Goal: Task Accomplishment & Management: Use online tool/utility

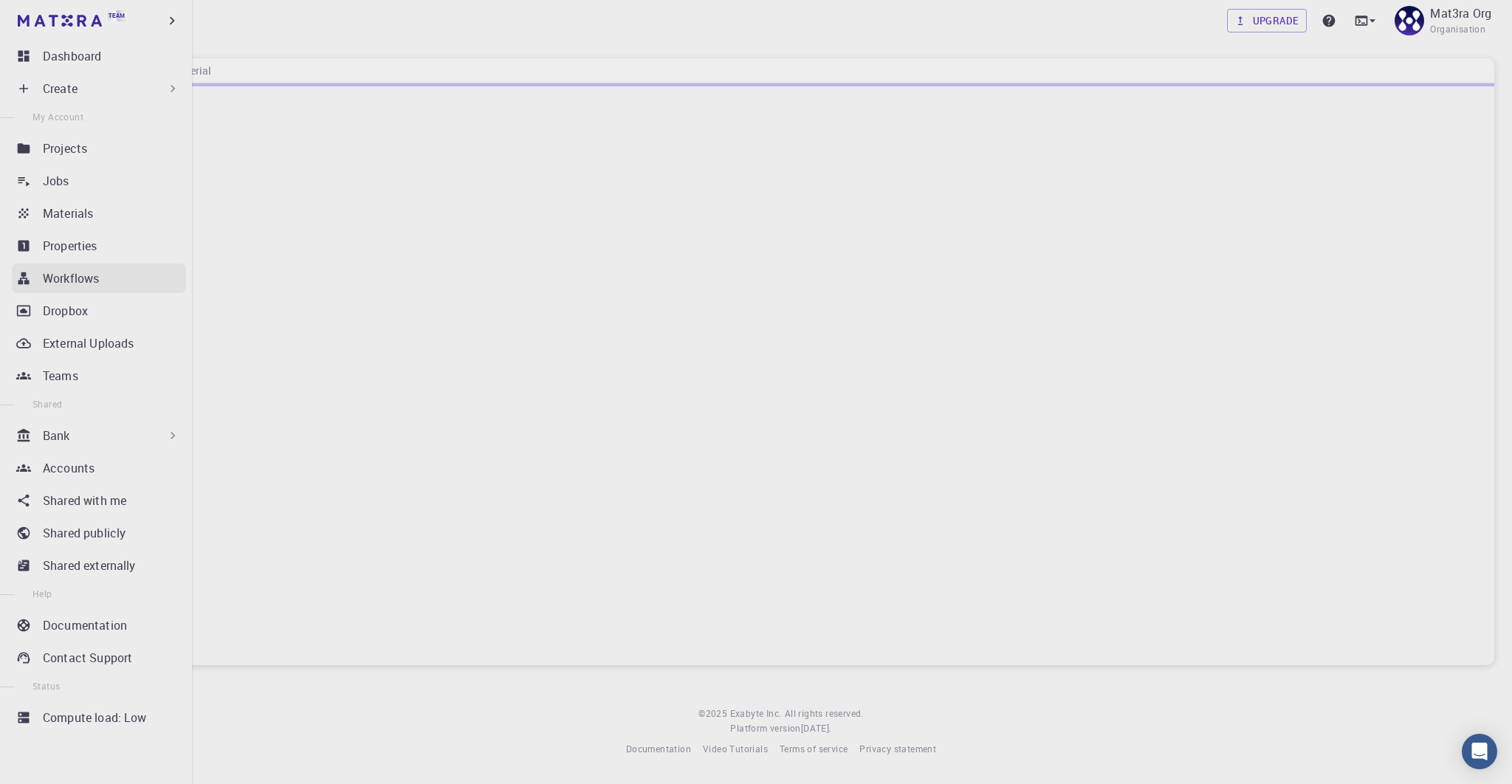
click at [88, 287] on link "Workflows" at bounding box center [99, 278] width 174 height 29
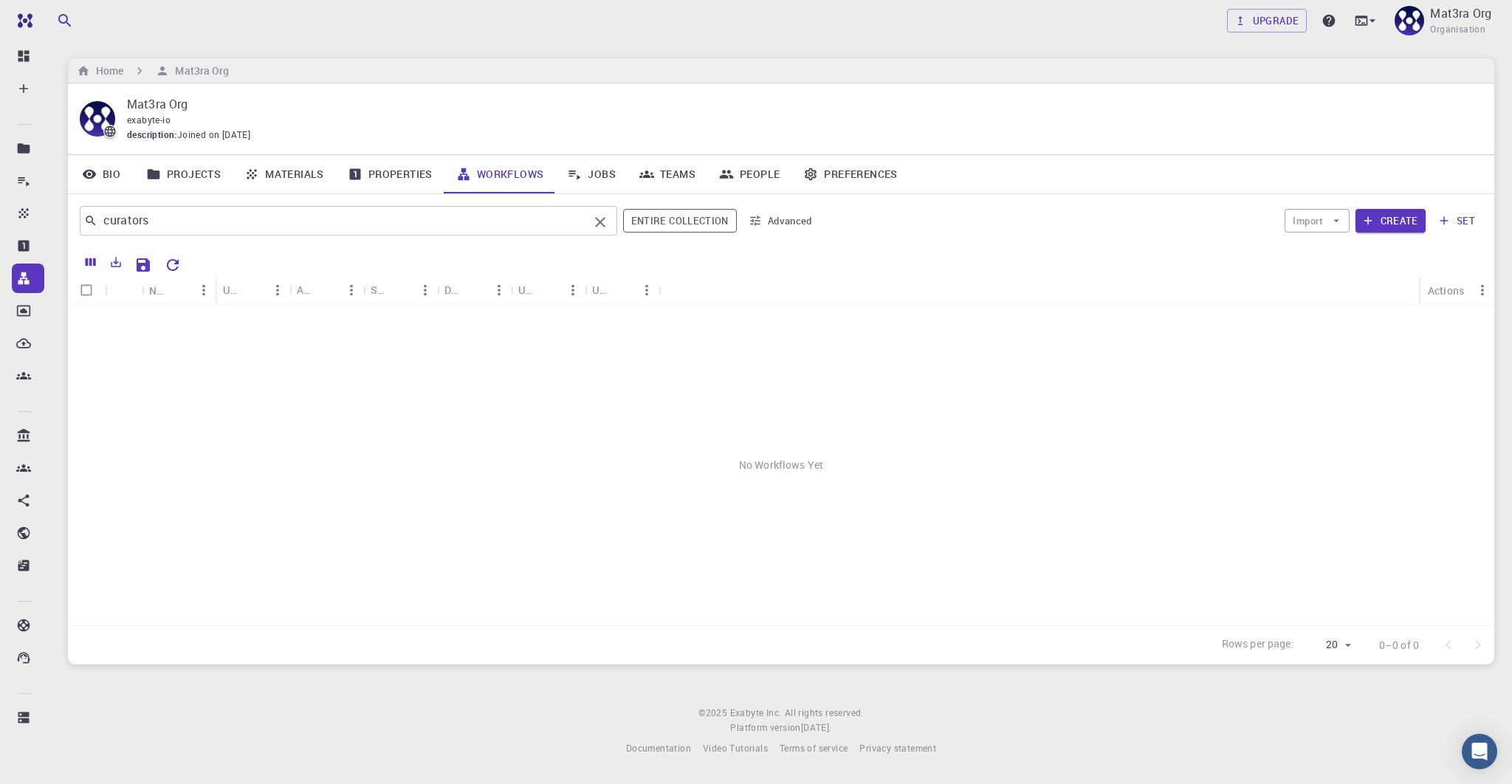
click at [604, 222] on icon "Clear" at bounding box center [600, 222] width 17 height 17
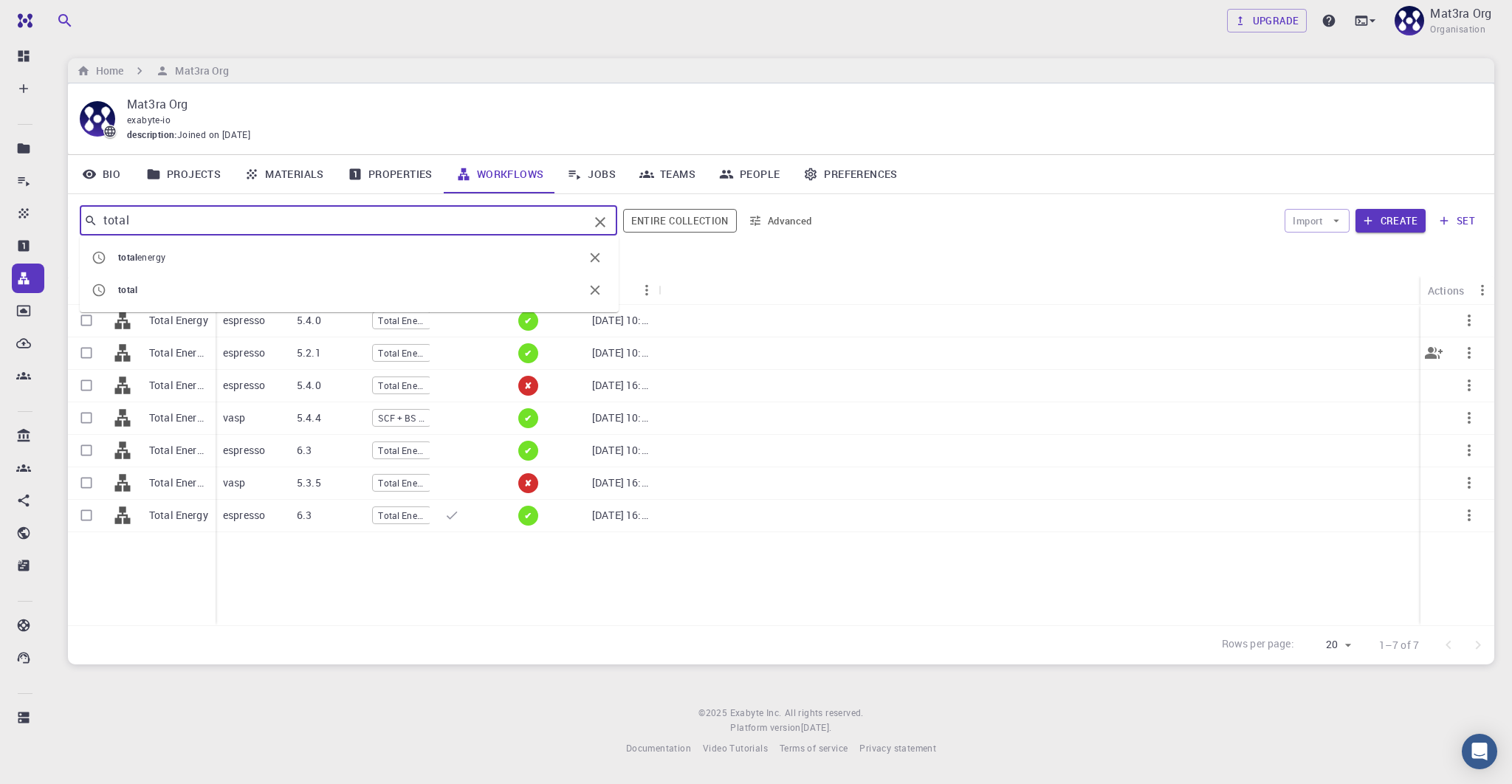
type input "total"
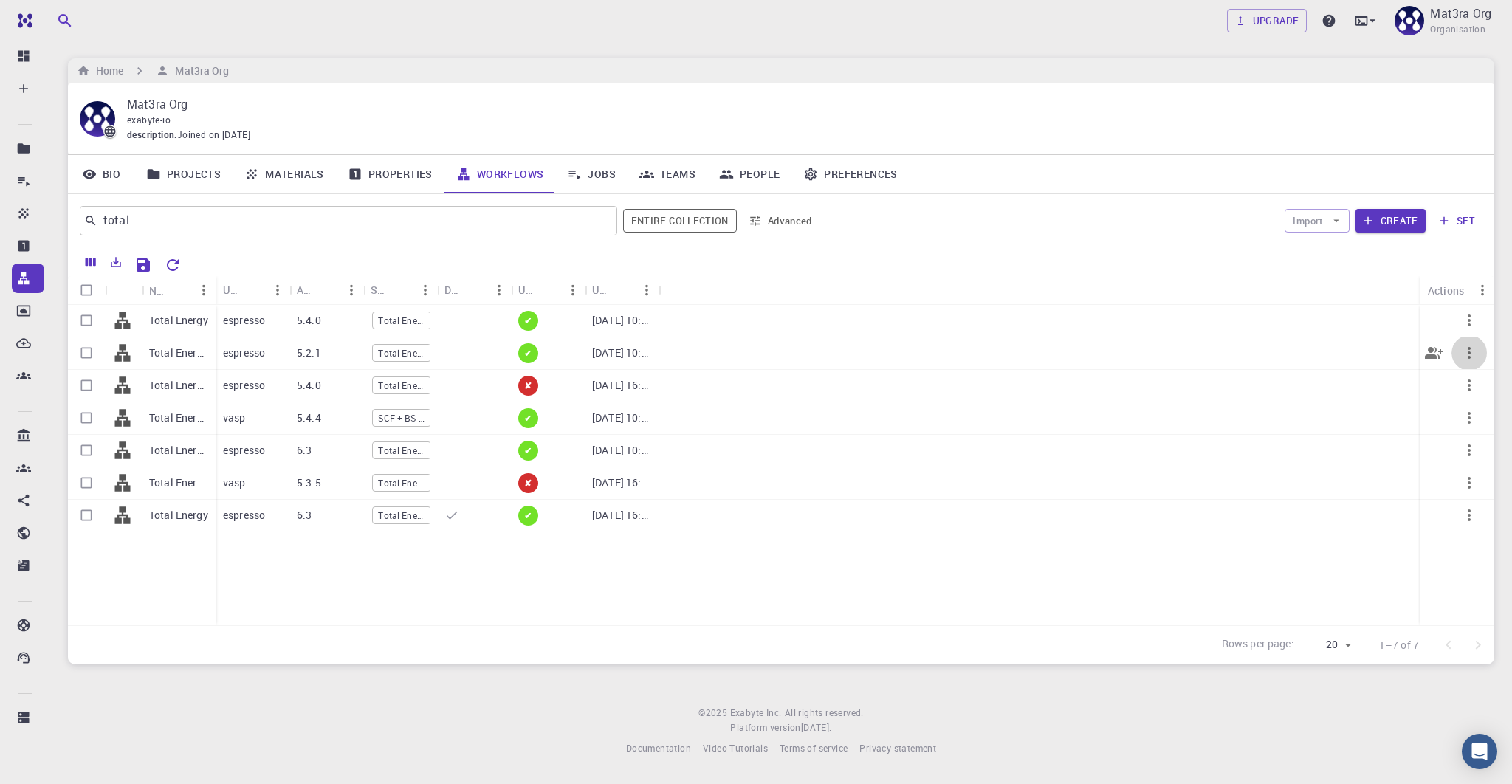
click at [1473, 352] on icon "button" at bounding box center [1469, 353] width 17 height 17
click at [1427, 480] on icon at bounding box center [1423, 483] width 13 height 13
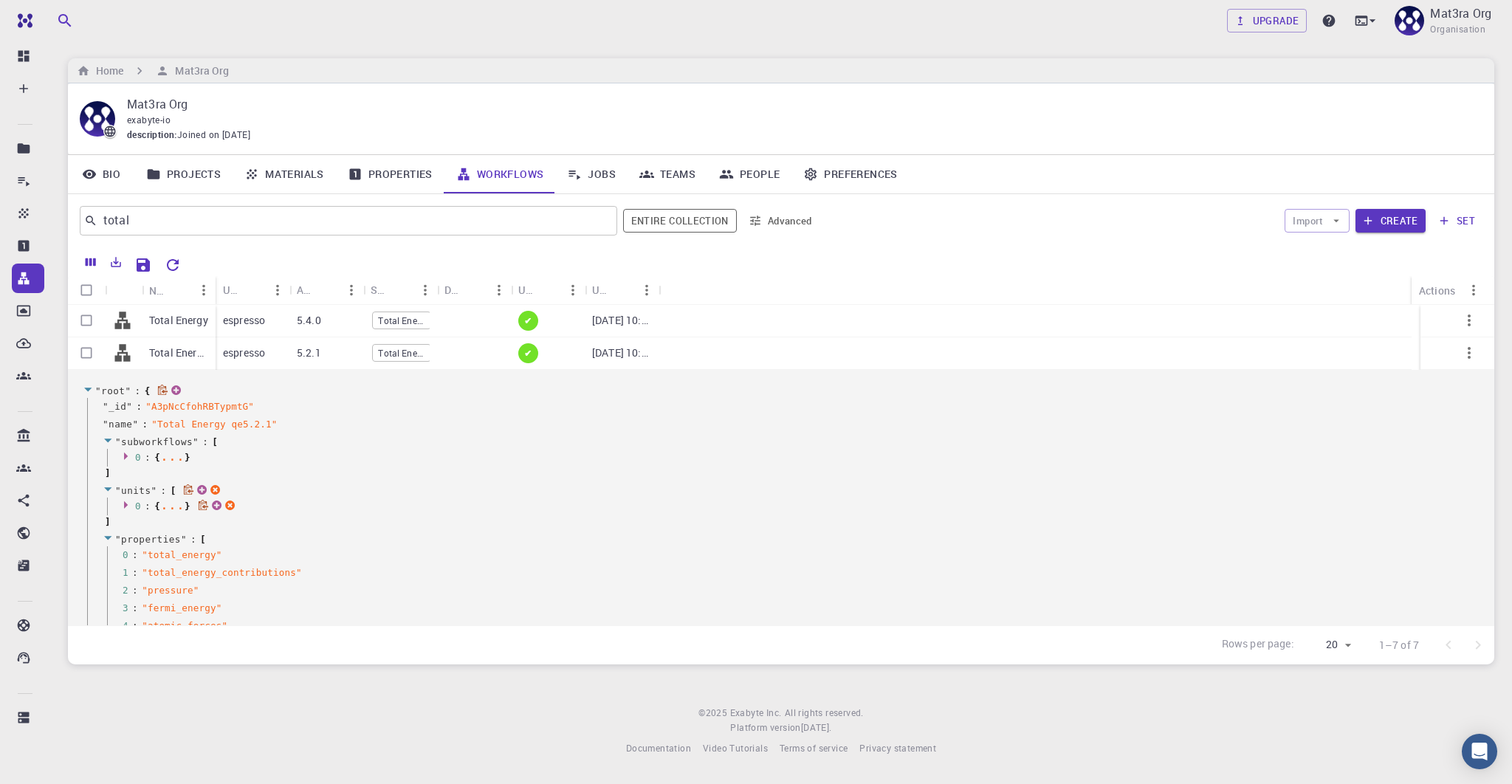
click at [167, 506] on div "..." at bounding box center [172, 504] width 24 height 7
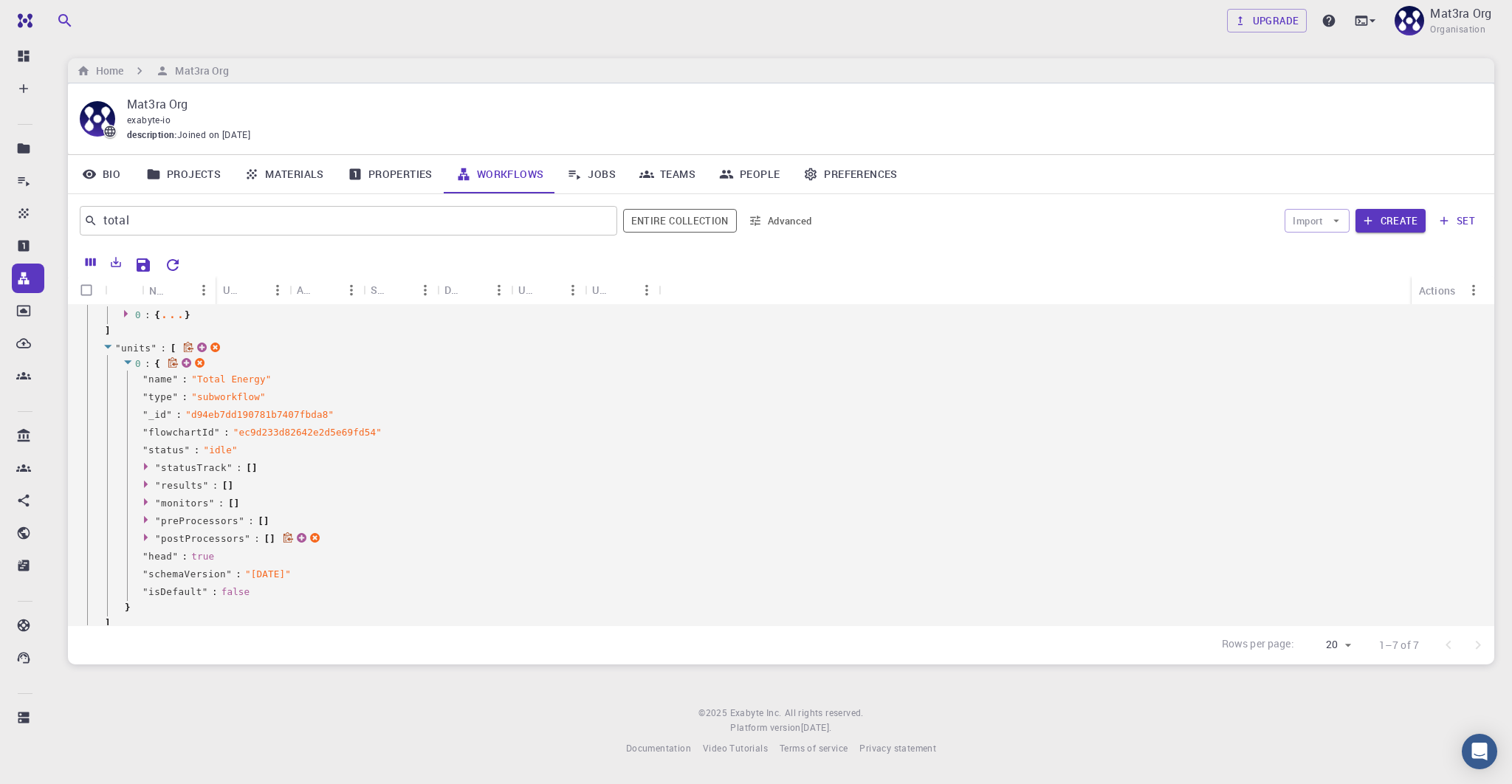
scroll to position [154, 0]
click at [144, 470] on icon at bounding box center [145, 472] width 4 height 7
click at [146, 473] on icon at bounding box center [147, 472] width 7 height 4
click at [147, 473] on icon at bounding box center [148, 472] width 11 height 9
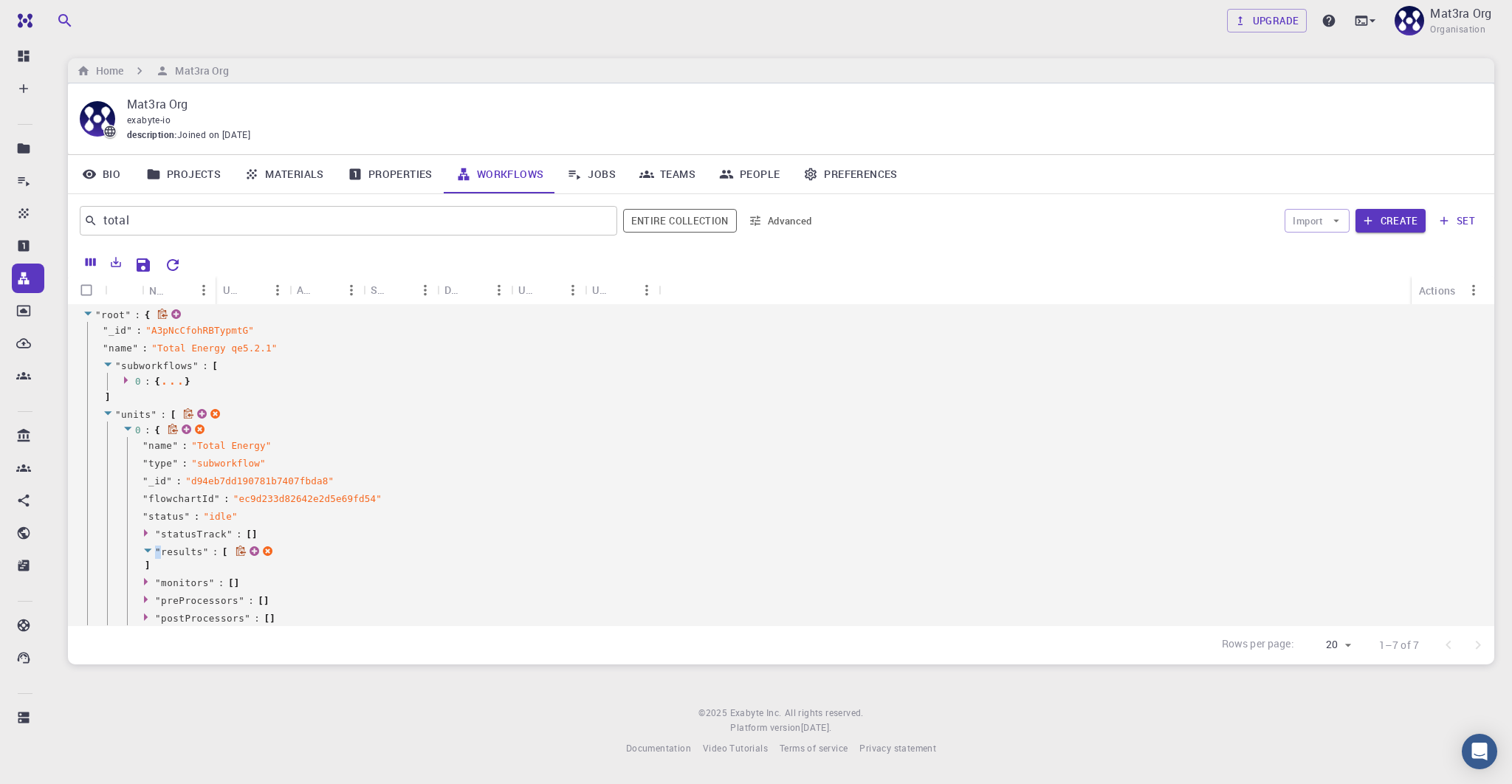
scroll to position [74, 0]
click at [172, 379] on div "..." at bounding box center [172, 382] width 24 height 7
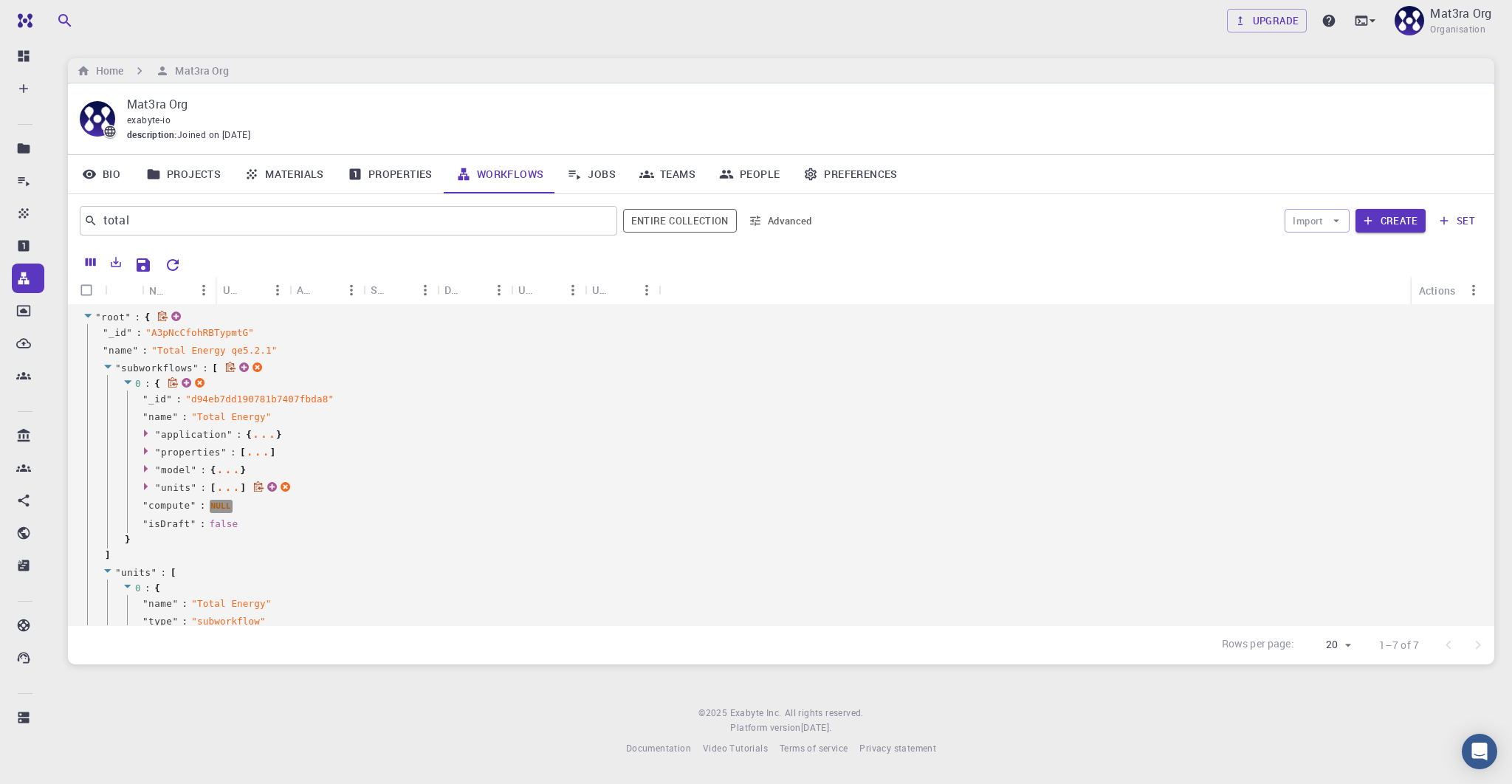
click at [143, 481] on icon at bounding box center [148, 486] width 11 height 9
click at [200, 501] on div "..." at bounding box center [212, 502] width 24 height 7
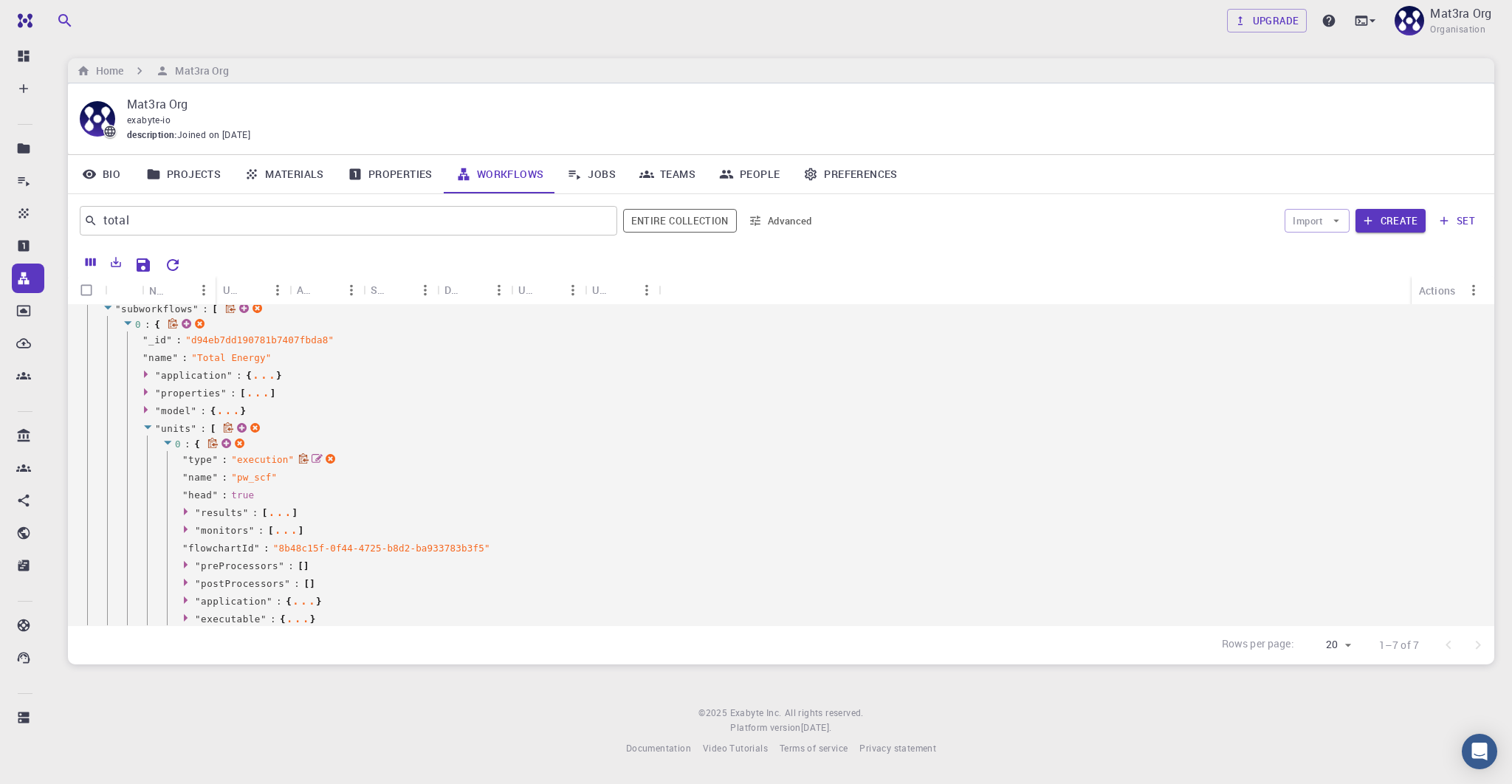
scroll to position [133, 0]
click at [279, 508] on div "..." at bounding box center [280, 511] width 24 height 7
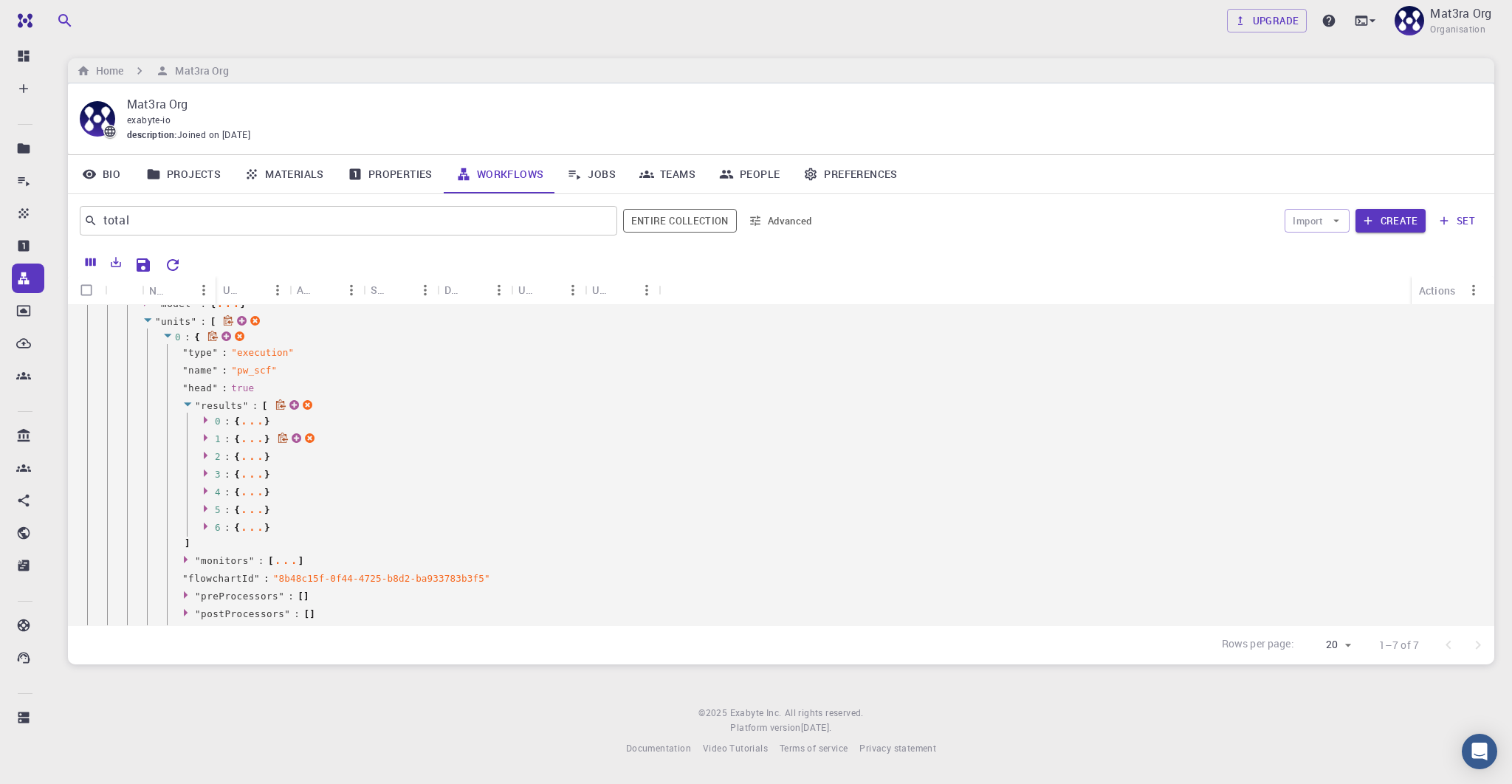
scroll to position [247, 0]
click at [252, 498] on div "..." at bounding box center [252, 501] width 24 height 7
click at [252, 481] on div "..." at bounding box center [252, 483] width 24 height 7
click at [251, 462] on div "..." at bounding box center [252, 465] width 24 height 7
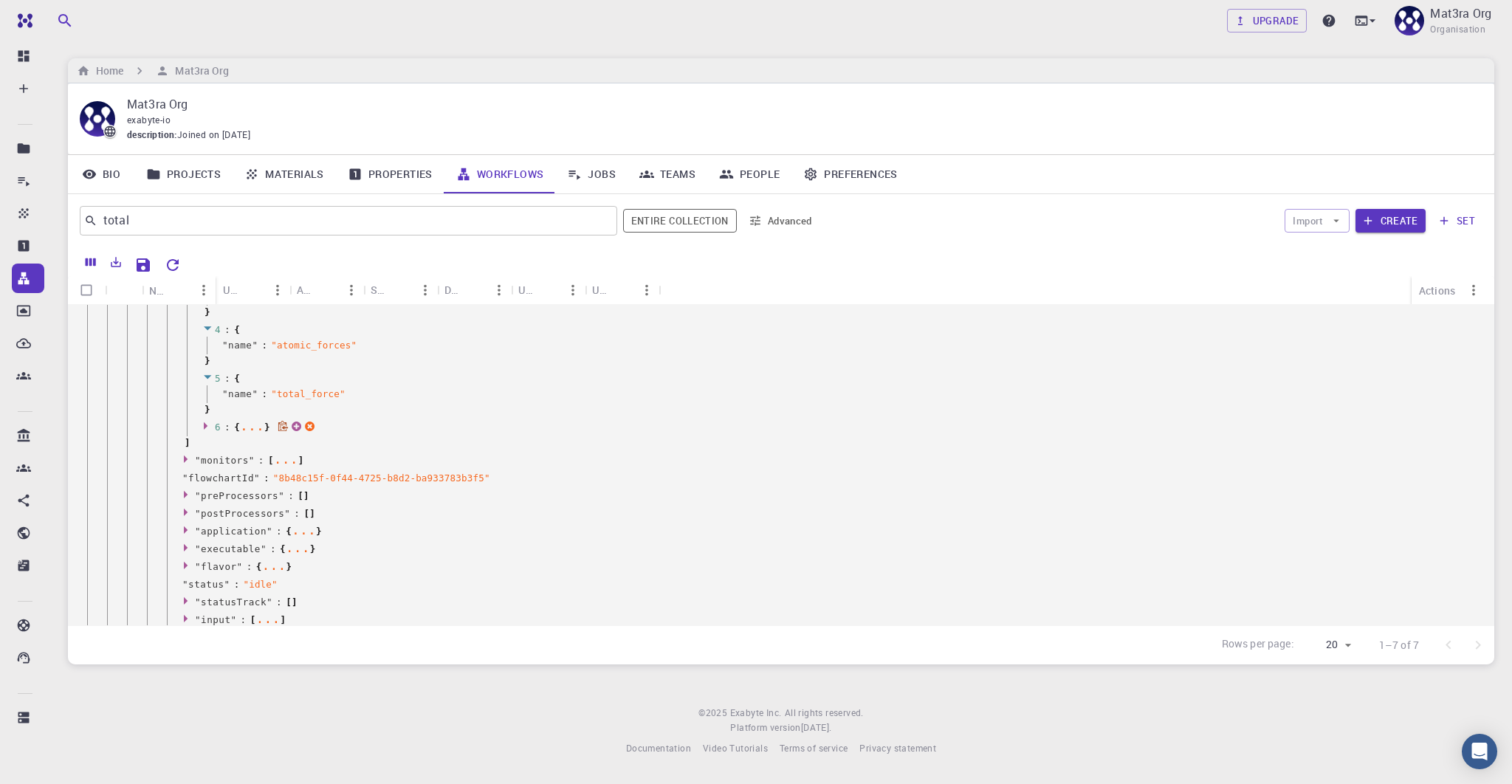
scroll to position [440, 0]
click at [294, 539] on div "..." at bounding box center [298, 540] width 24 height 7
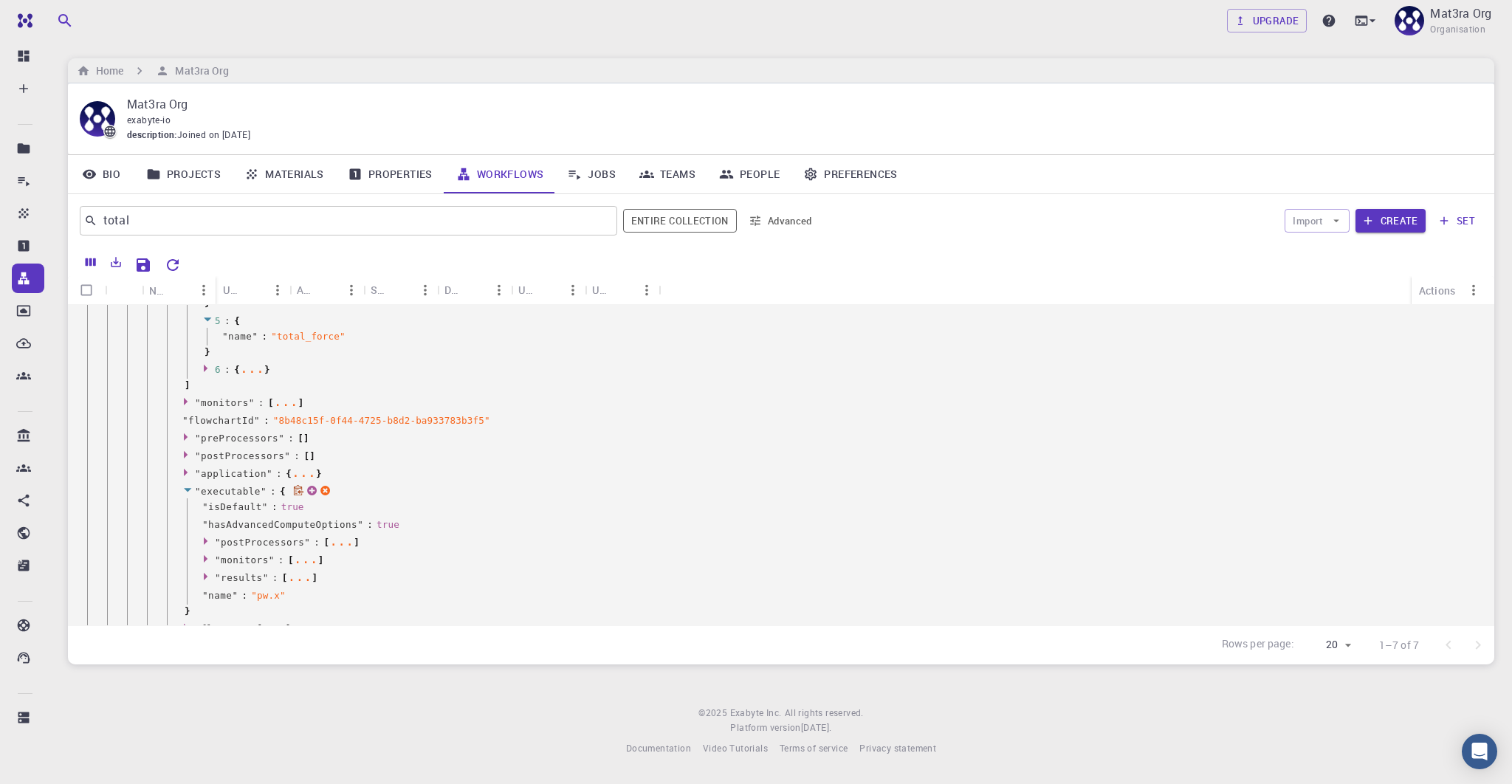
scroll to position [506, 0]
click at [305, 562] on div "..." at bounding box center [300, 561] width 24 height 7
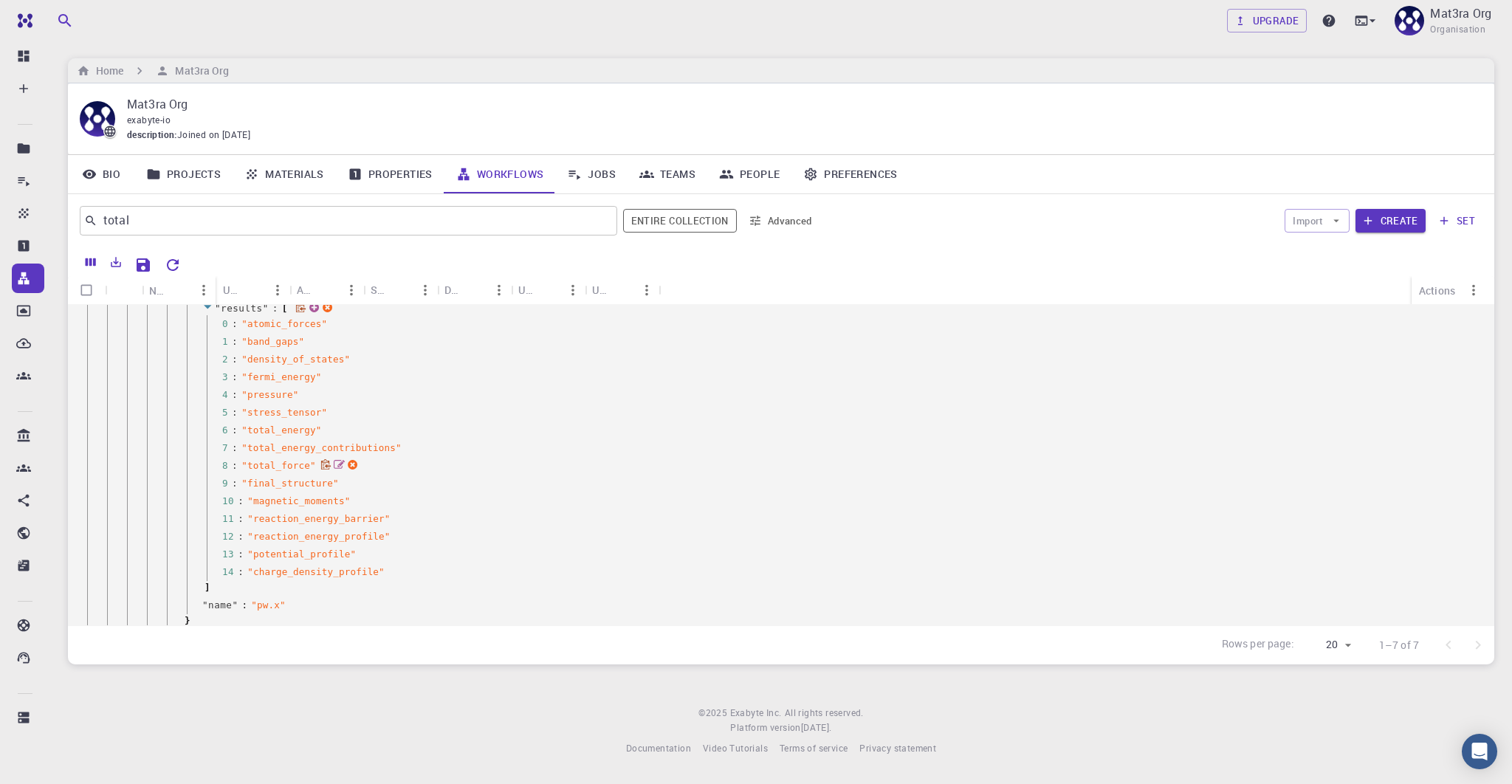
scroll to position [767, 0]
